Goal: Task Accomplishment & Management: Use online tool/utility

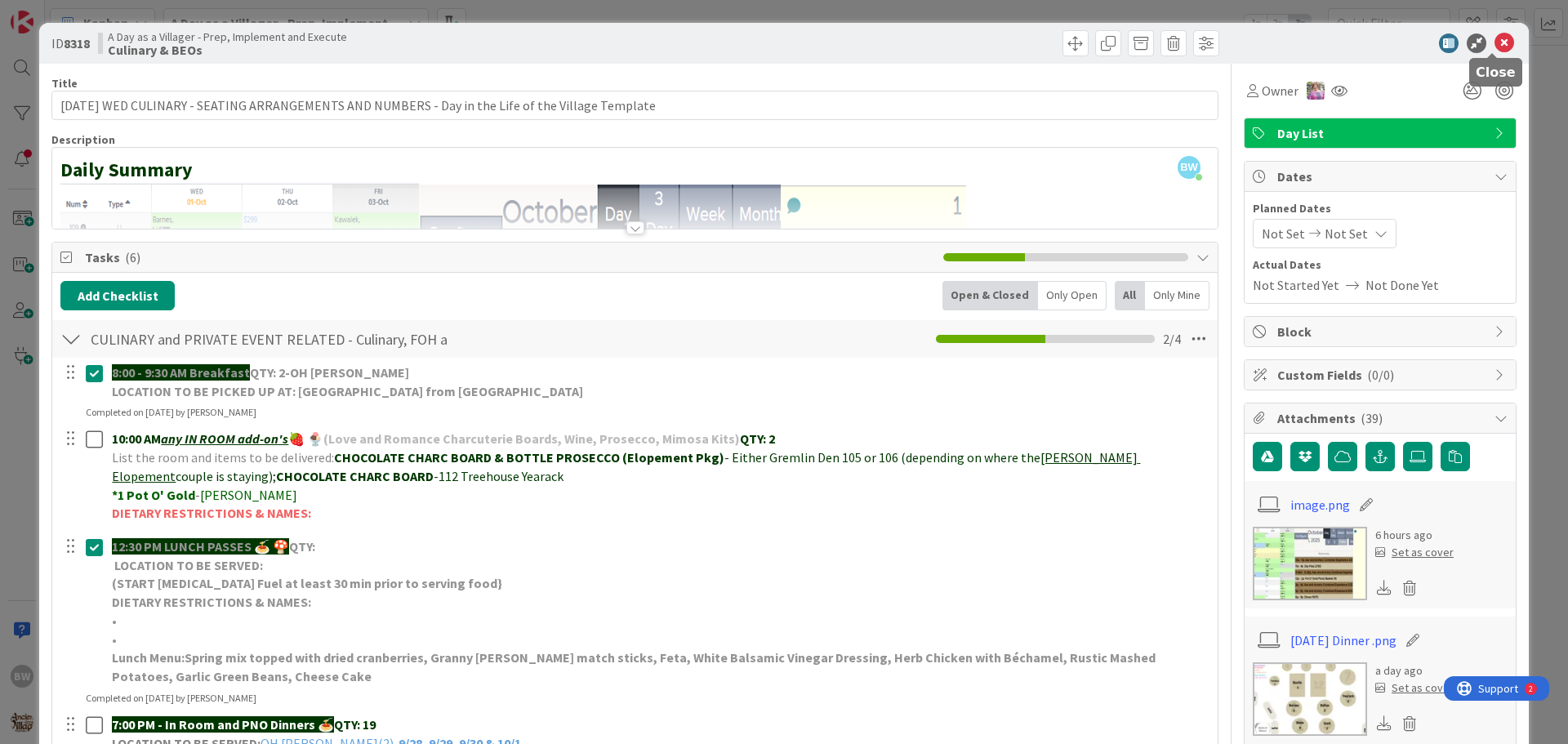
click at [1495, 41] on icon at bounding box center [1504, 43] width 20 height 20
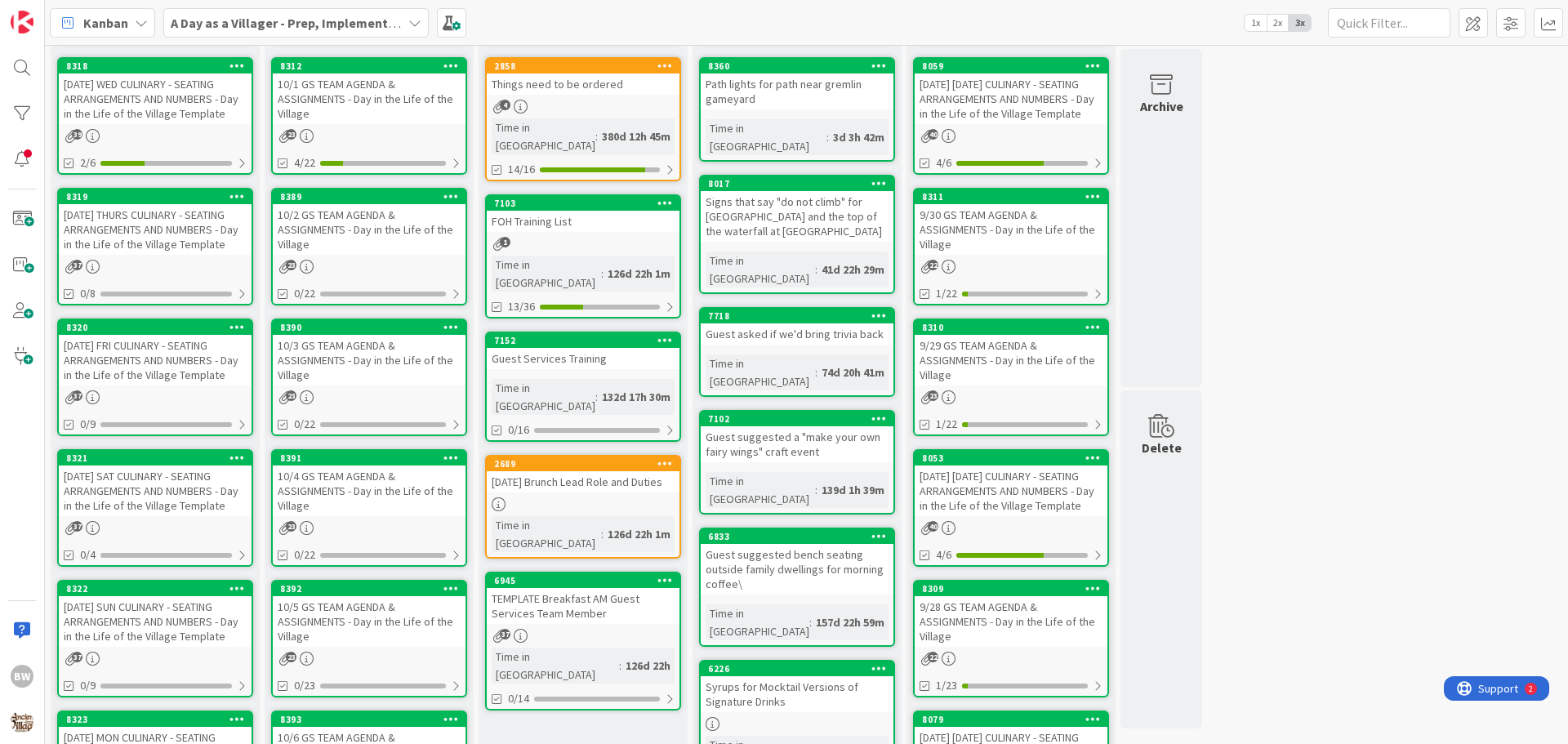
click at [141, 210] on div "[DATE] THURS CULINARY - SEATING ARRANGEMENTS AND NUMBERS - Day in the Life of t…" at bounding box center [155, 230] width 193 height 50
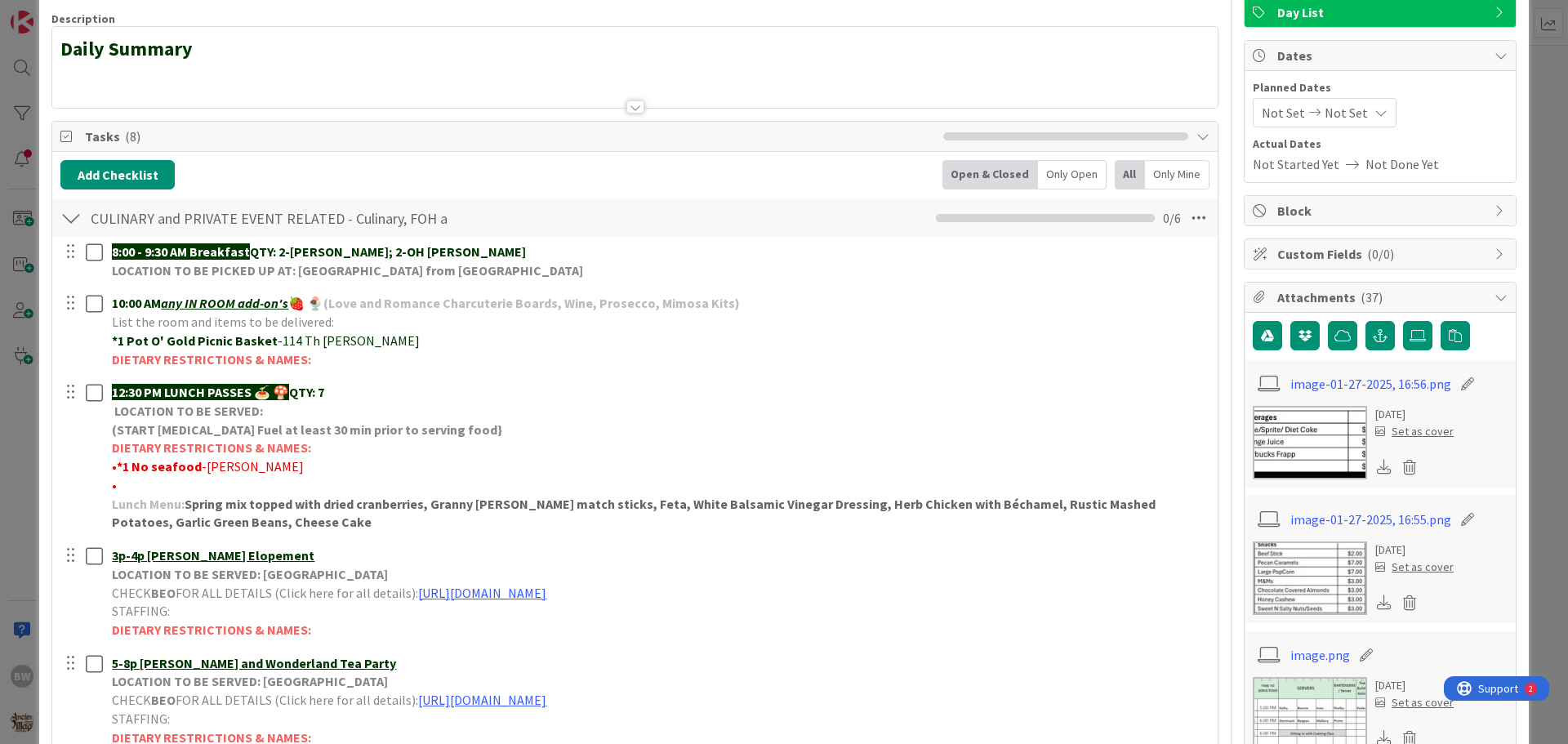
scroll to position [327, 0]
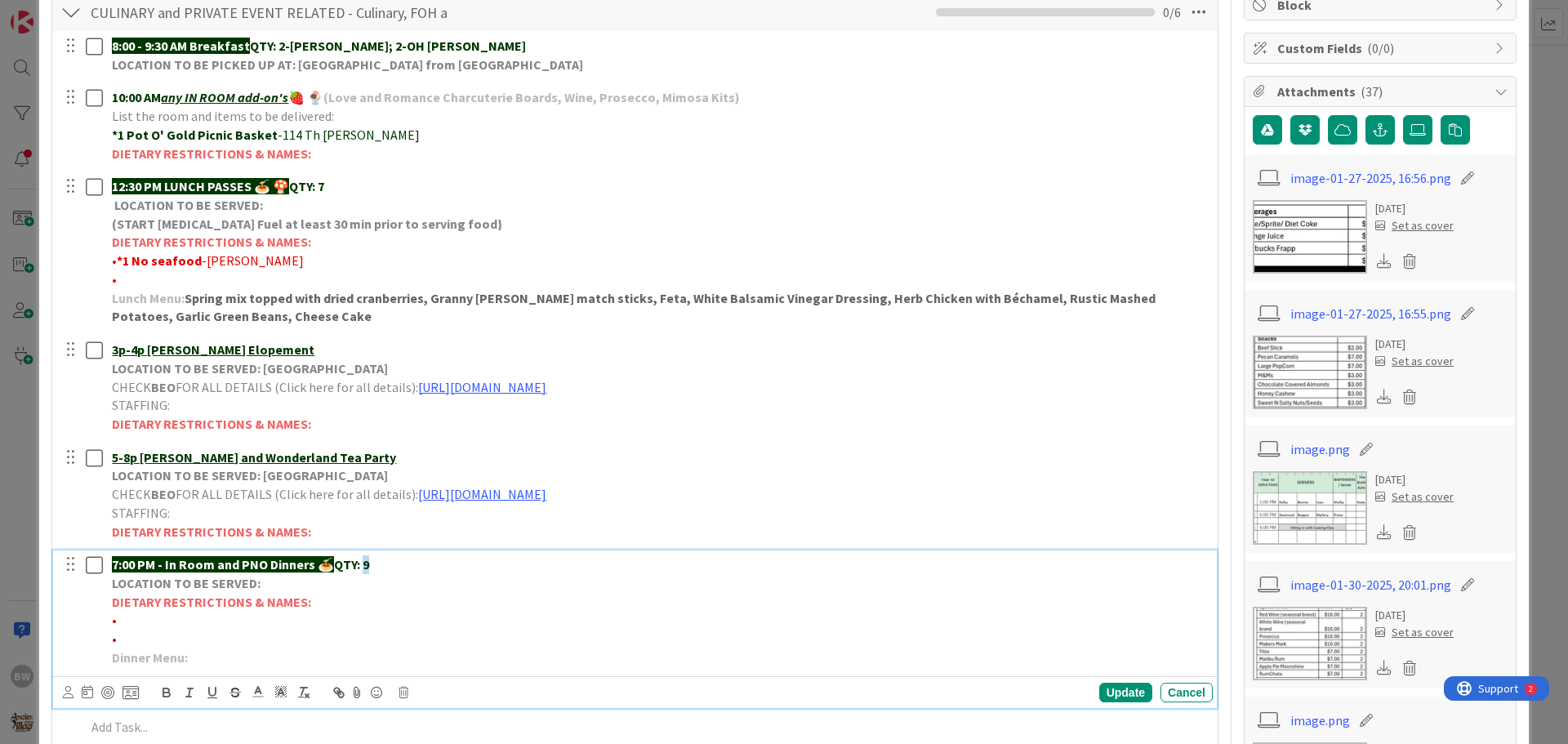
drag, startPoint x: 375, startPoint y: 566, endPoint x: 367, endPoint y: 563, distance: 8.5
click at [367, 563] on p "7:00 PM - In Room and PNO Dinners 🍝 QTY: 9" at bounding box center [660, 565] width 1095 height 19
click at [1107, 690] on div "Update" at bounding box center [1126, 693] width 53 height 20
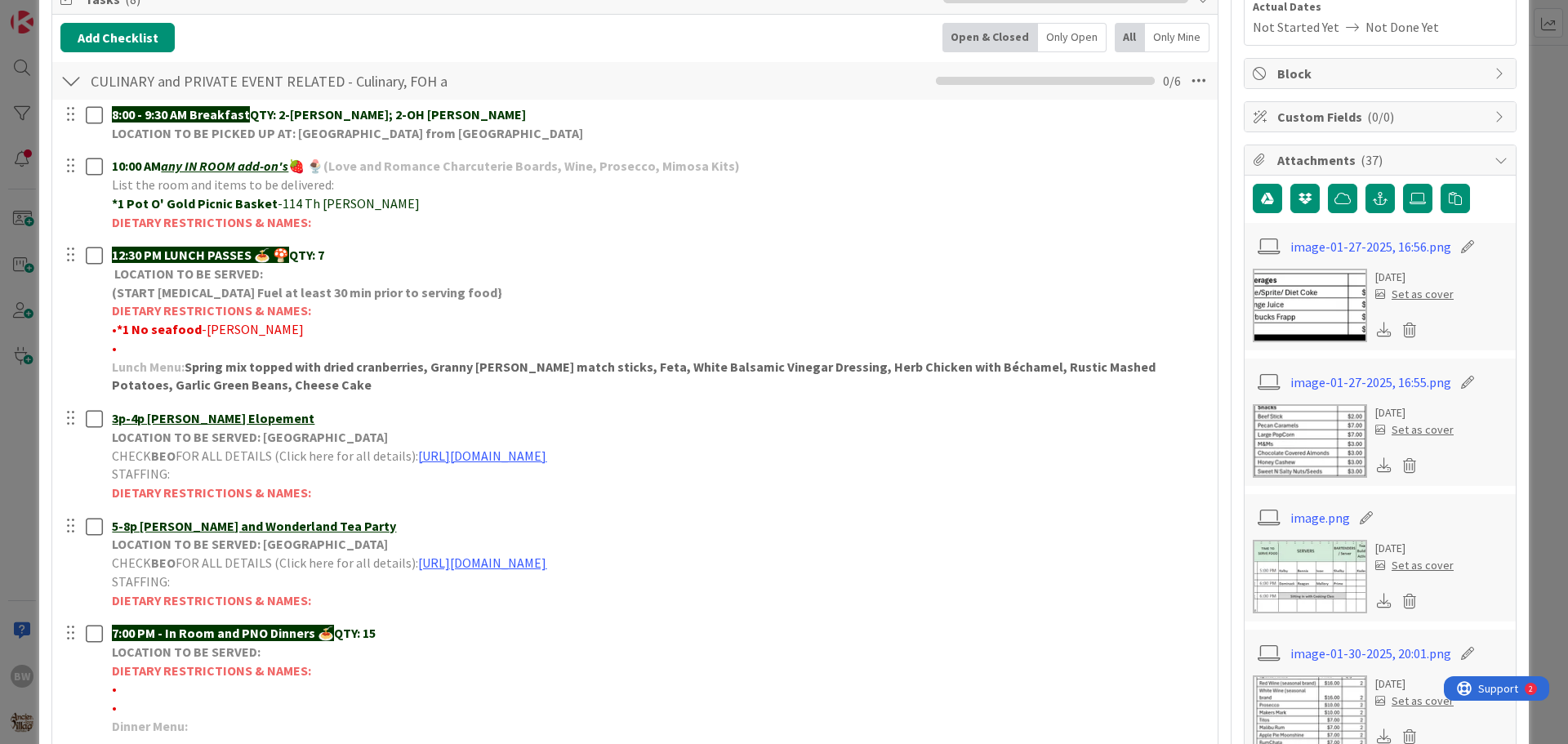
scroll to position [0, 0]
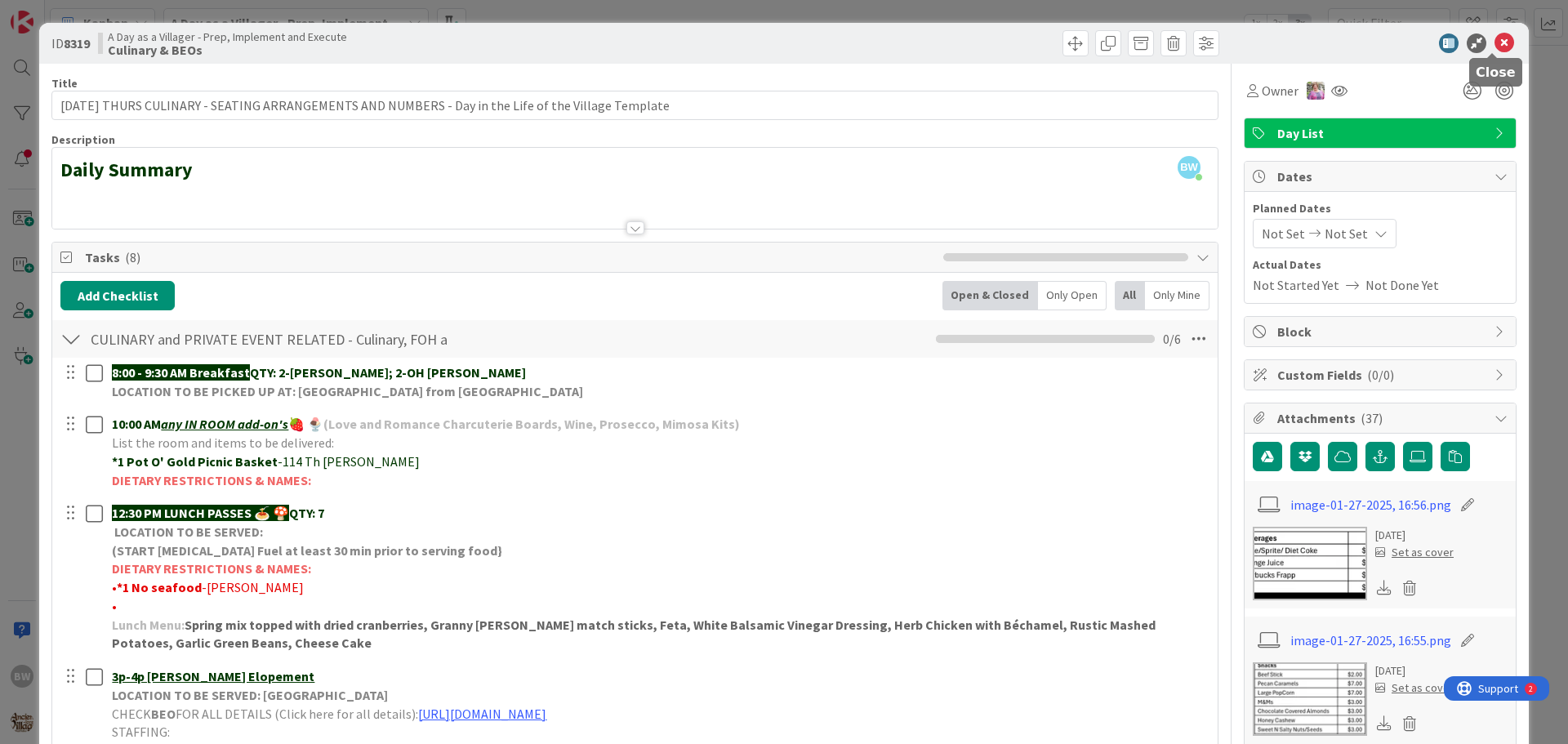
click at [1500, 42] on icon at bounding box center [1504, 43] width 20 height 20
